Goal: Information Seeking & Learning: Learn about a topic

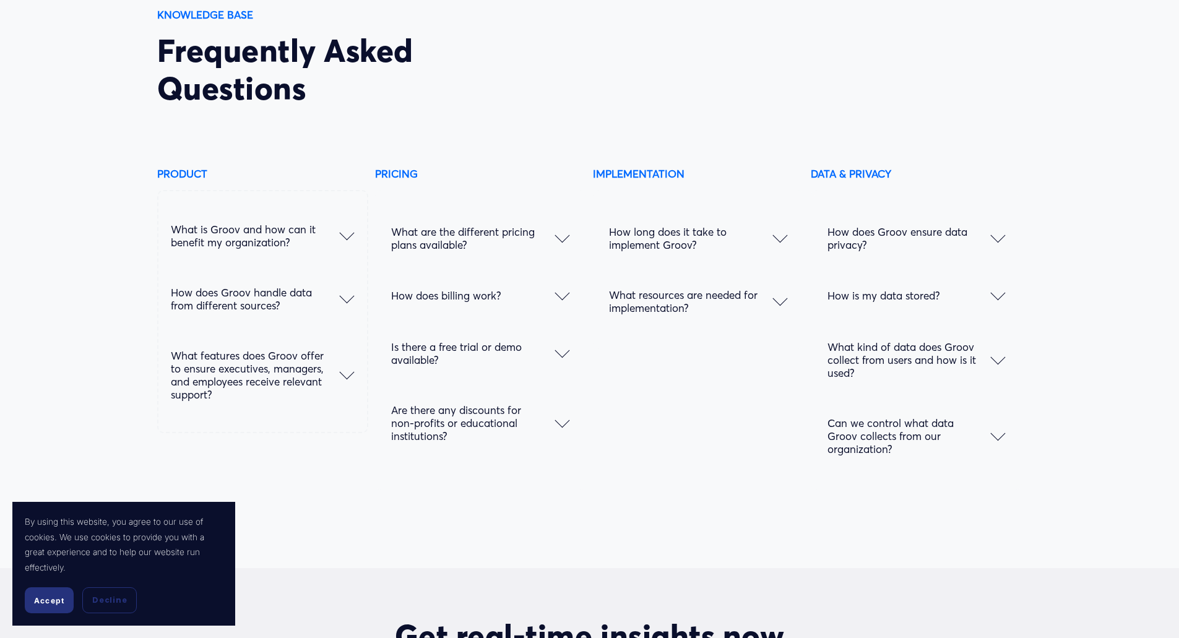
scroll to position [6358, 0]
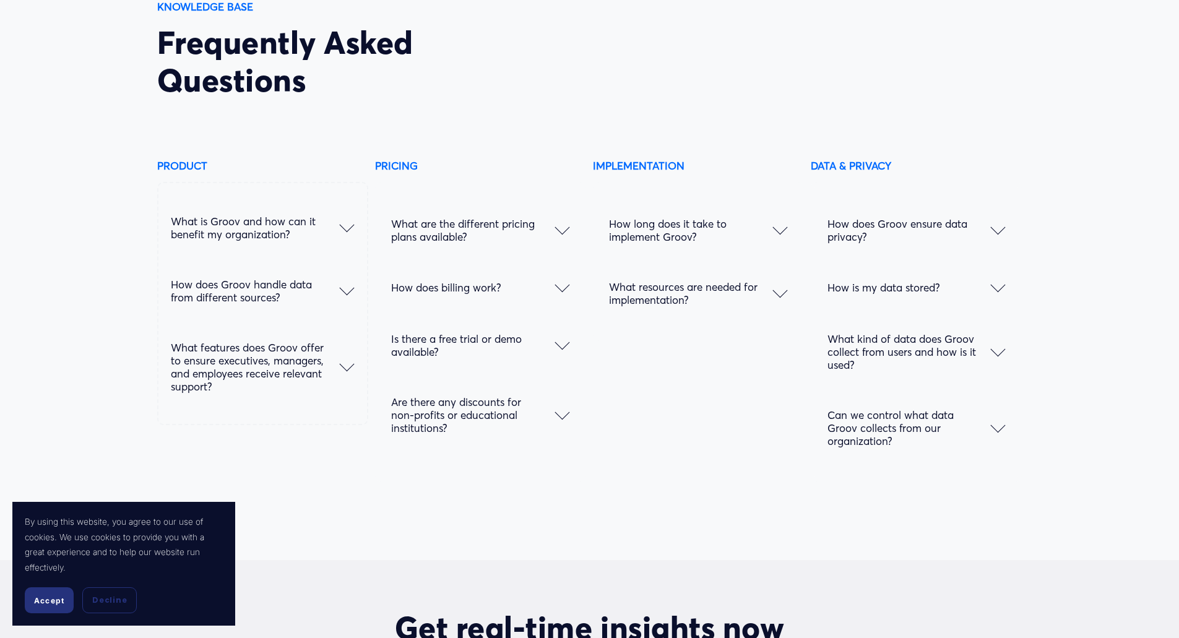
click at [999, 235] on div at bounding box center [998, 227] width 15 height 15
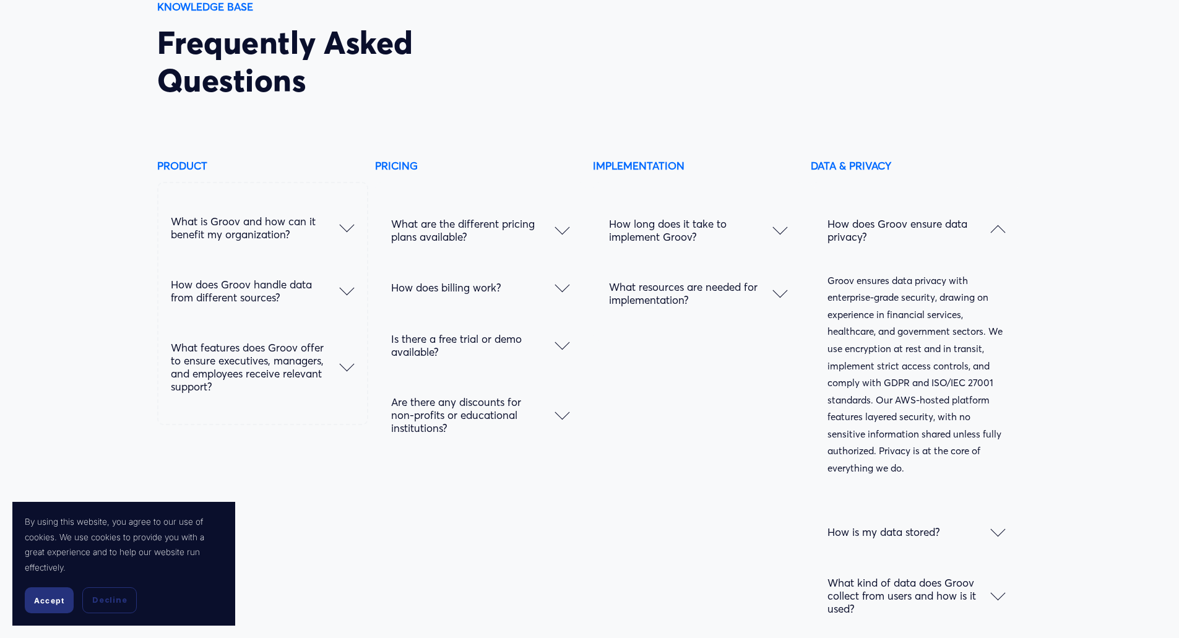
click at [1000, 240] on div at bounding box center [998, 232] width 15 height 15
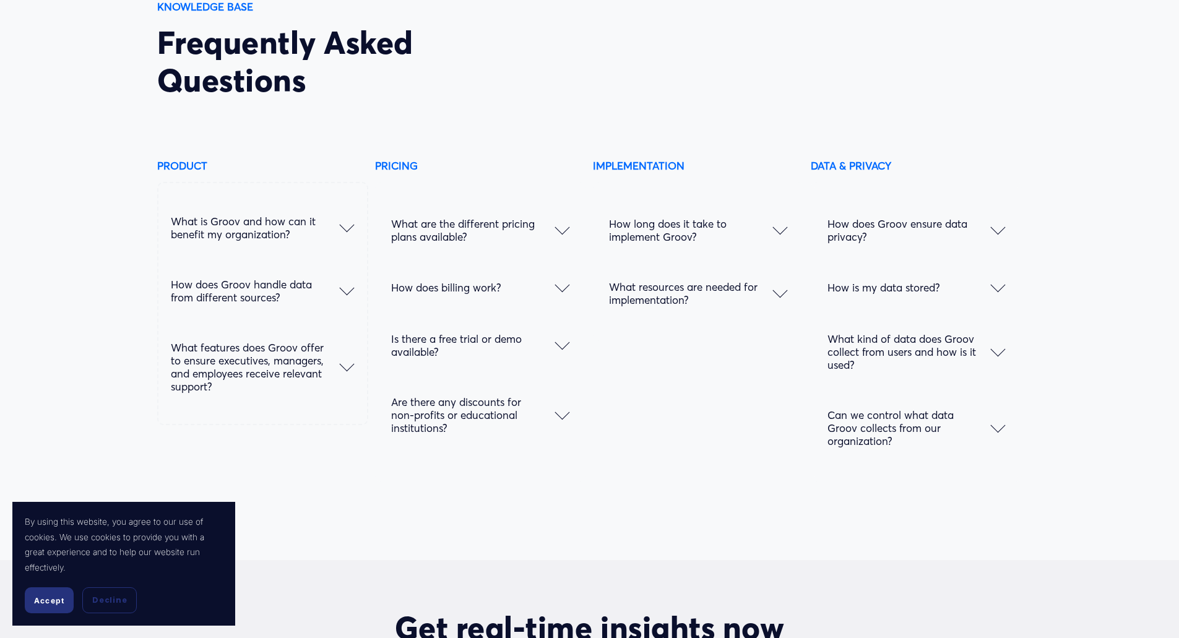
click at [1001, 295] on div at bounding box center [998, 287] width 15 height 15
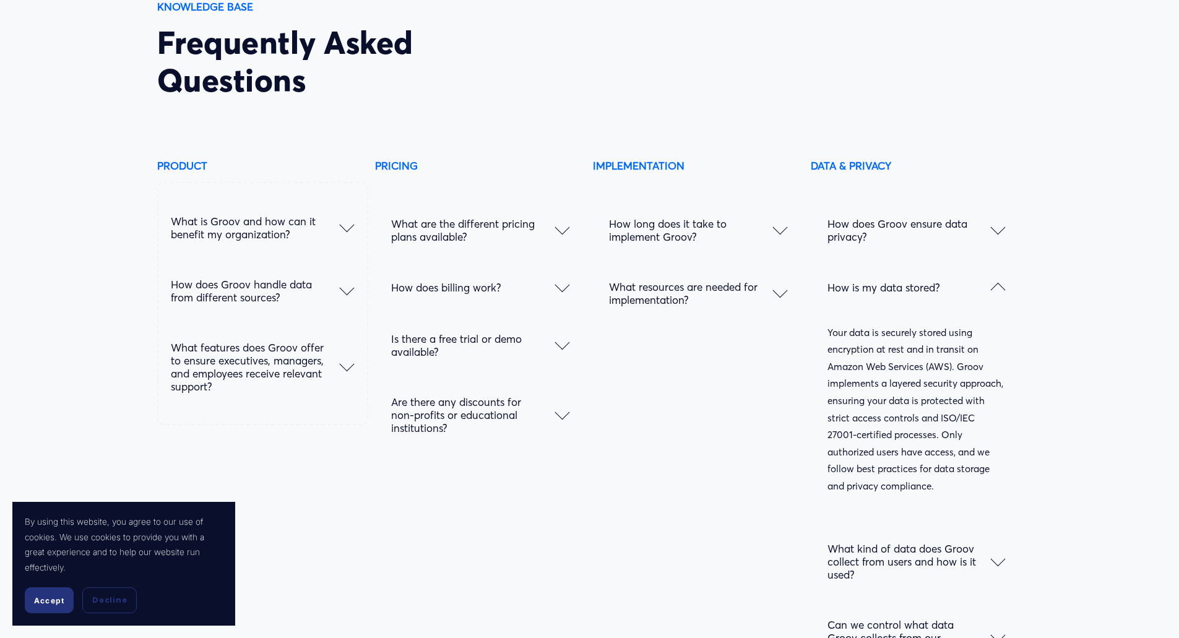
click at [996, 296] on div at bounding box center [998, 290] width 15 height 15
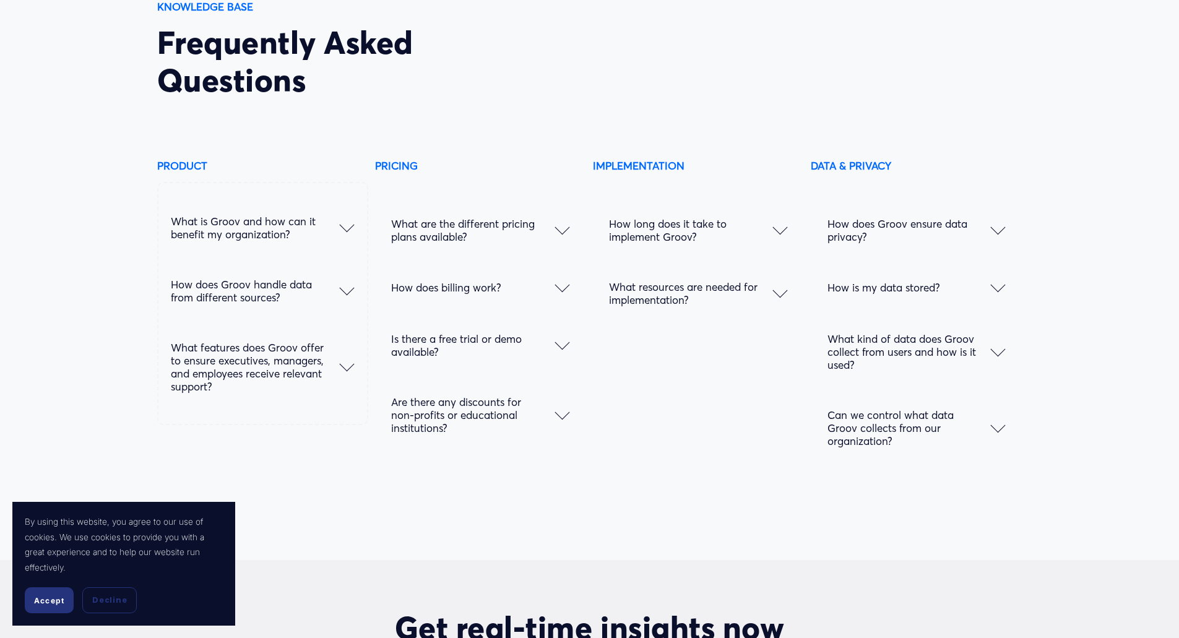
click at [994, 359] on div at bounding box center [998, 351] width 15 height 15
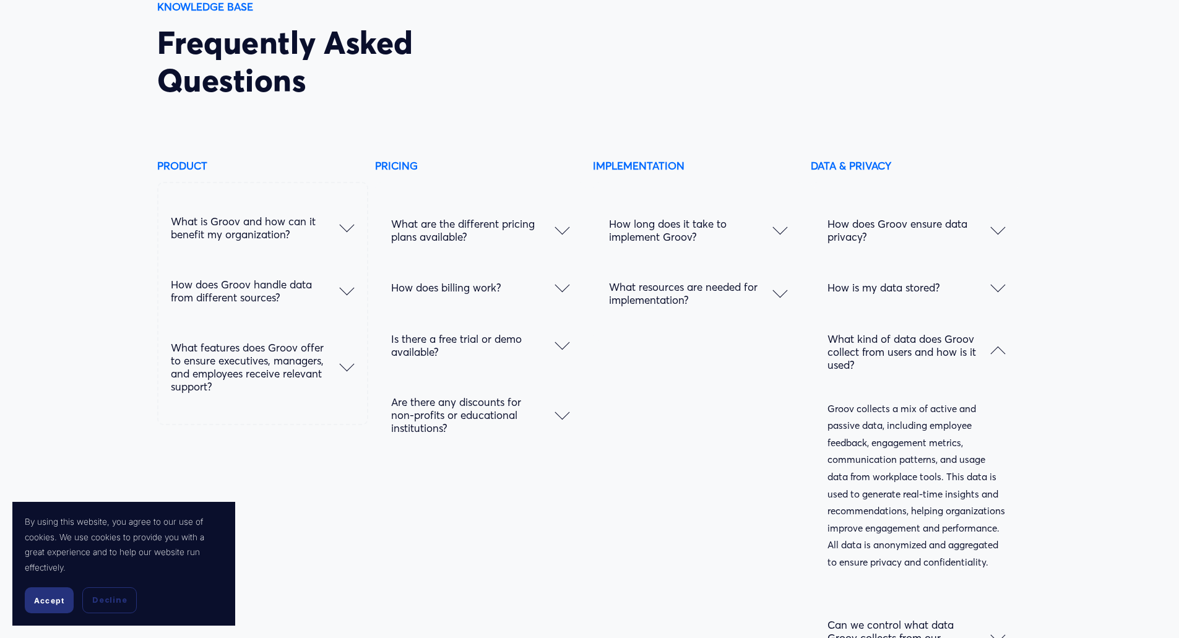
click at [998, 362] on div at bounding box center [998, 354] width 15 height 15
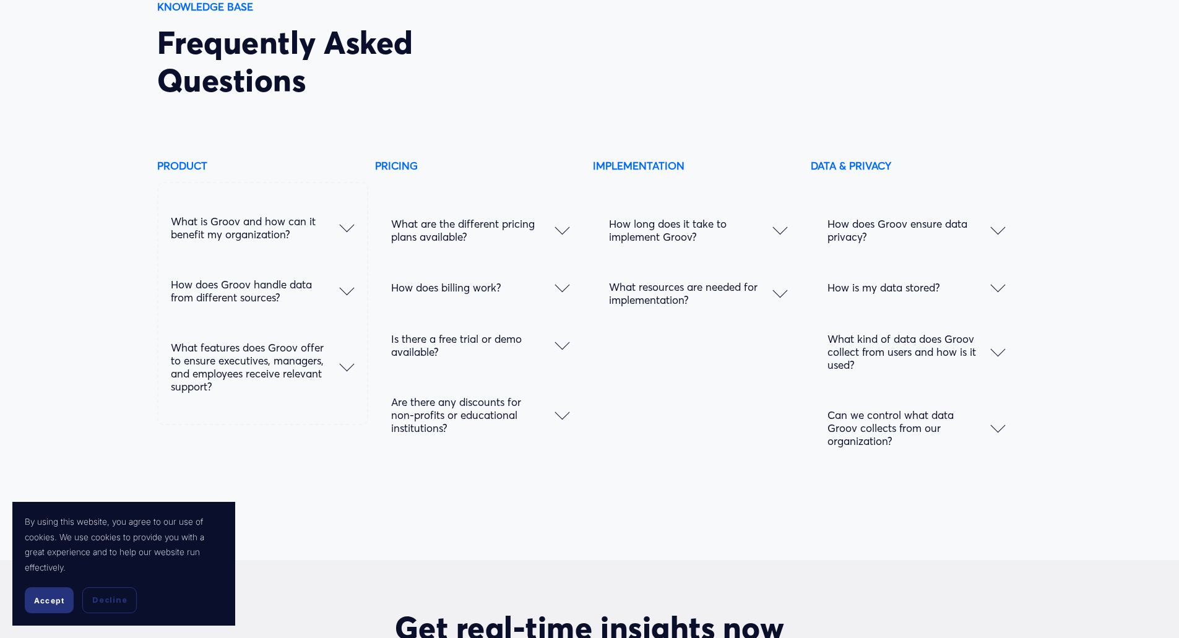
click at [997, 447] on button "Can we control what data Groov collects from our organization?" at bounding box center [916, 428] width 178 height 76
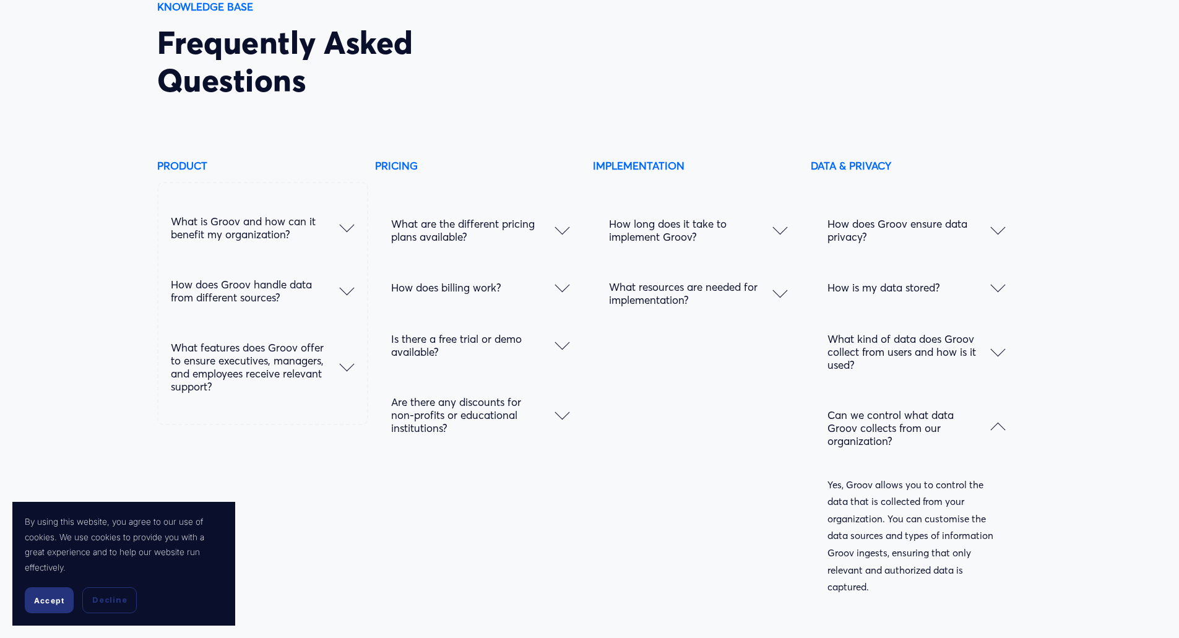
click at [1000, 438] on div at bounding box center [998, 430] width 15 height 15
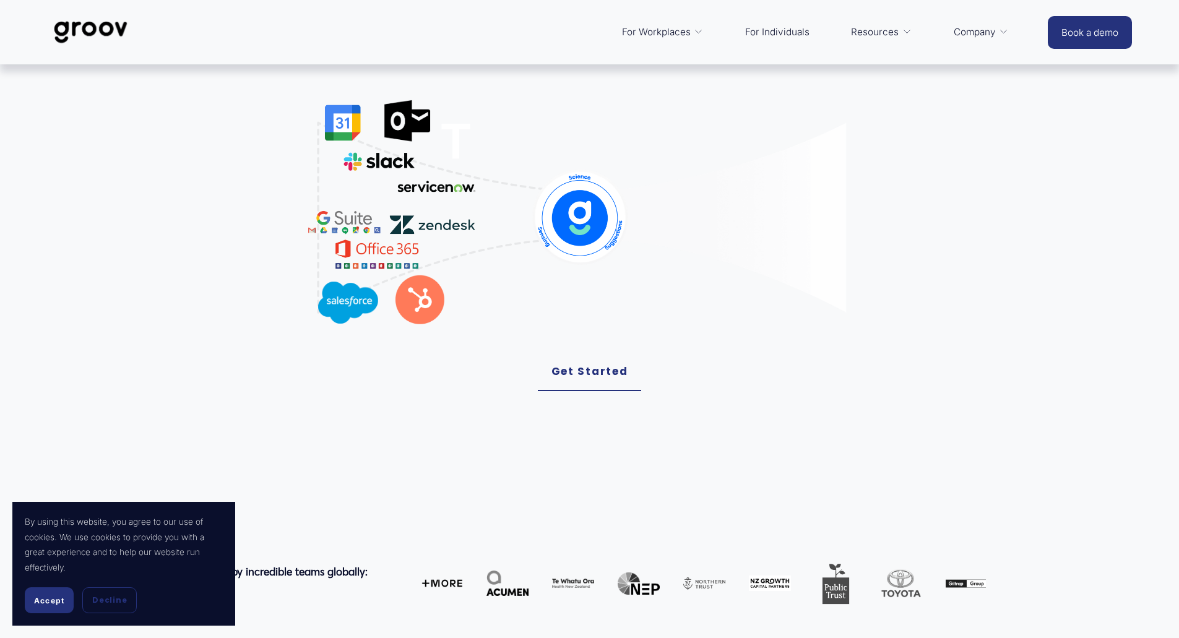
scroll to position [0, 0]
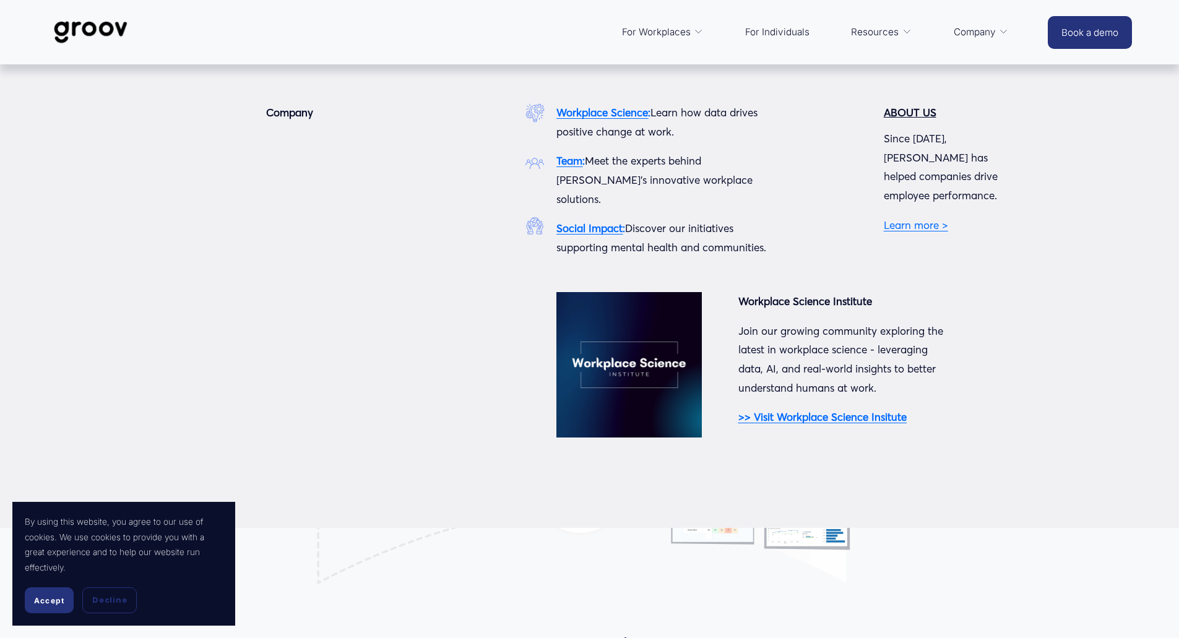
click at [598, 117] on strong "Workplace Science" at bounding box center [602, 112] width 92 height 13
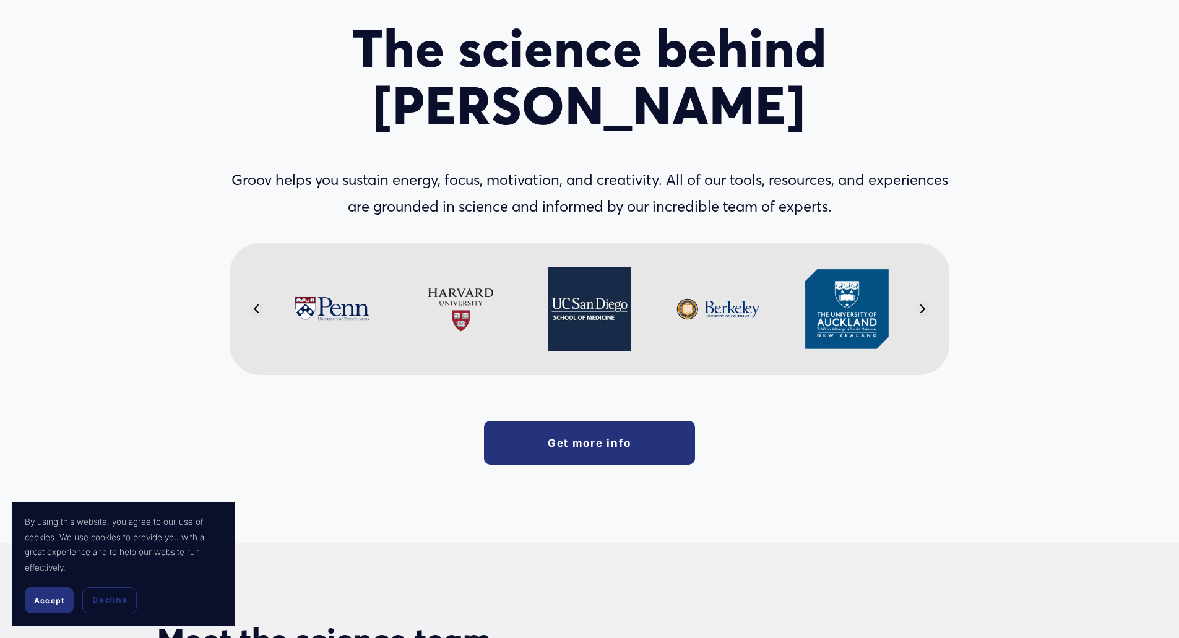
scroll to position [112, 0]
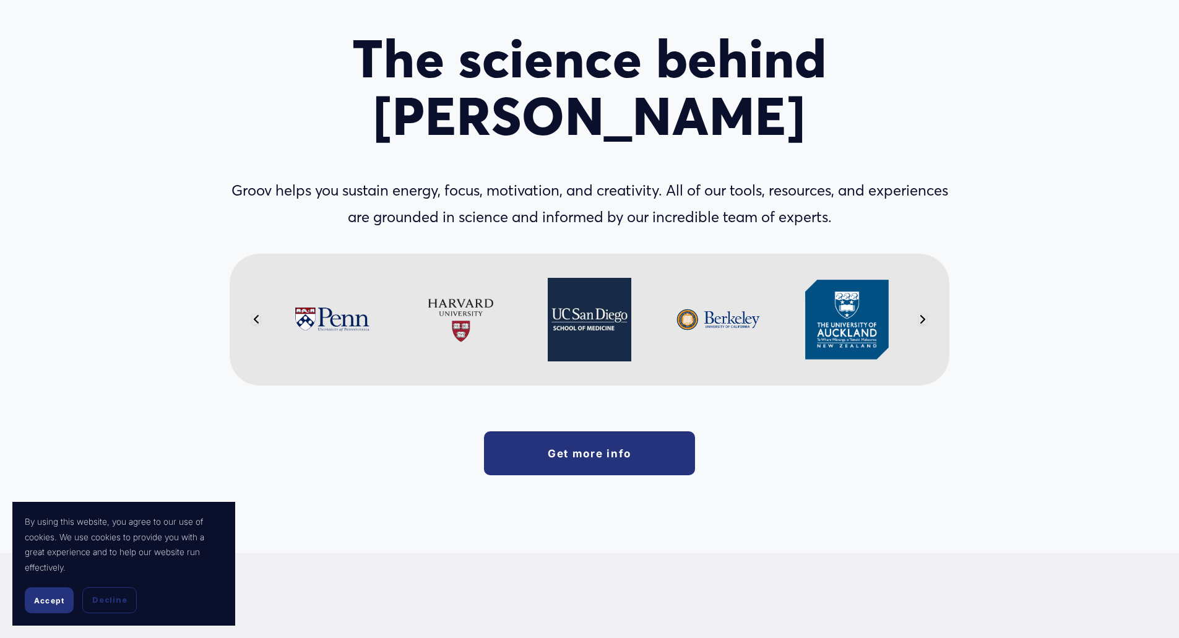
click at [617, 431] on link "Get more info" at bounding box center [589, 453] width 211 height 44
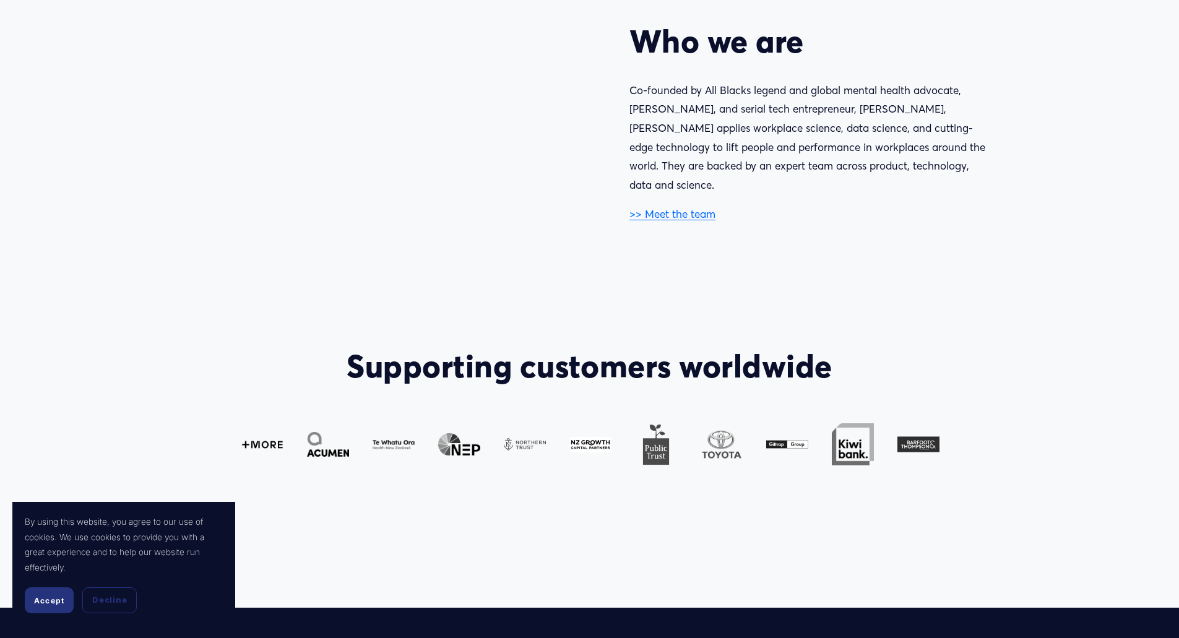
scroll to position [865, 0]
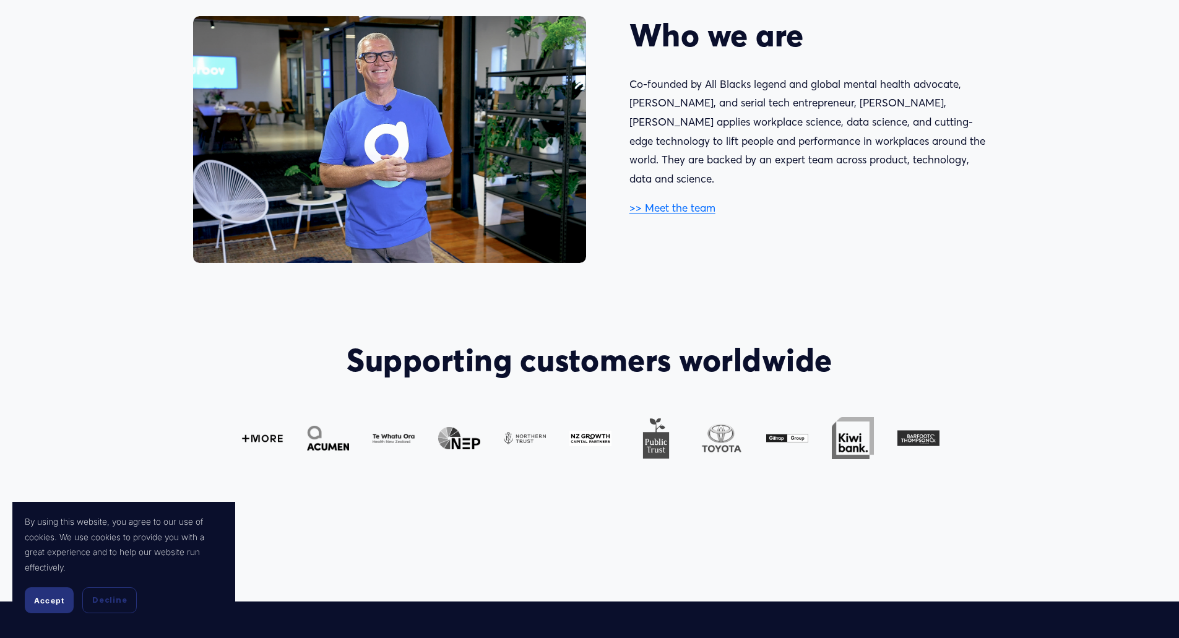
click at [670, 201] on link ">> Meet the team" at bounding box center [672, 207] width 86 height 13
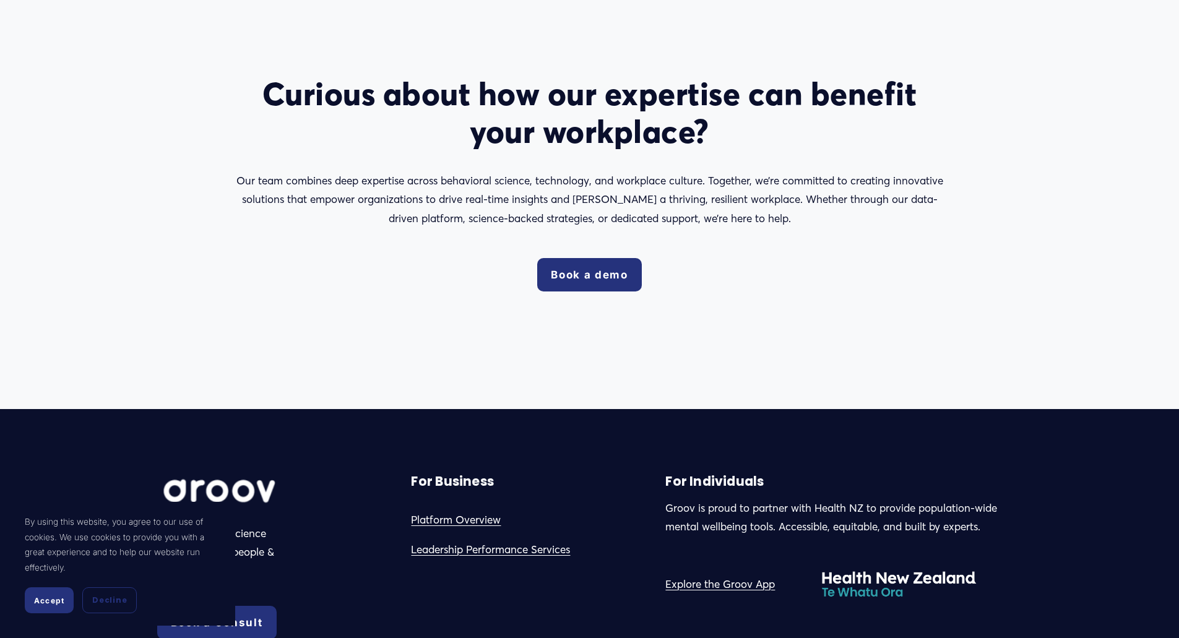
scroll to position [2315, 0]
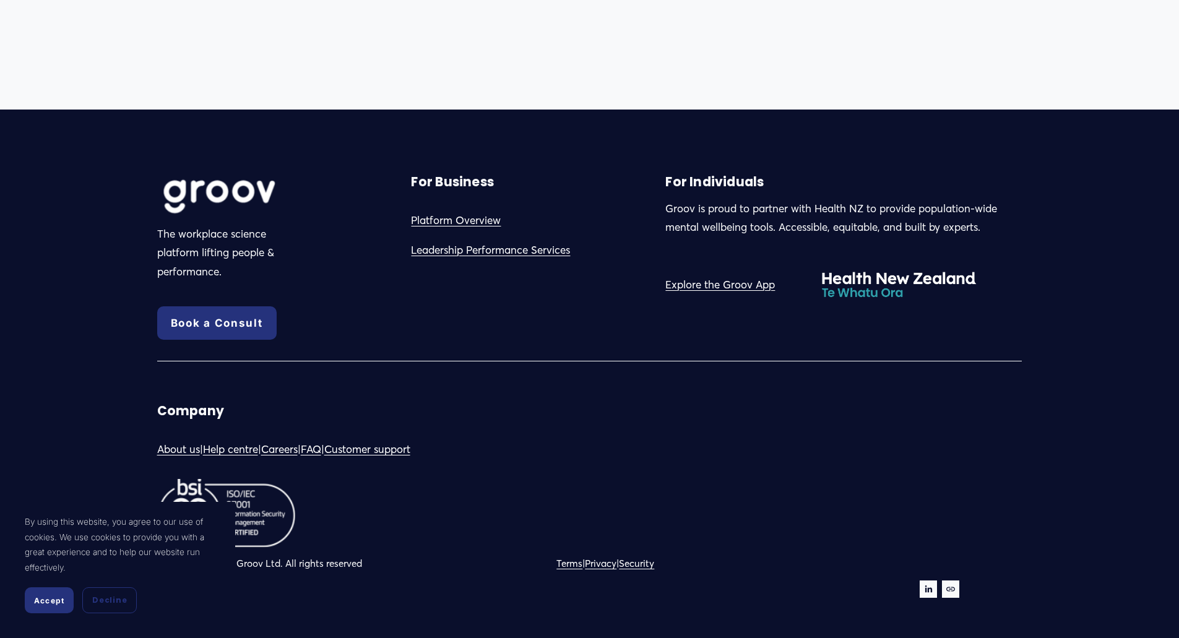
click at [654, 564] on link "Security" at bounding box center [636, 563] width 35 height 17
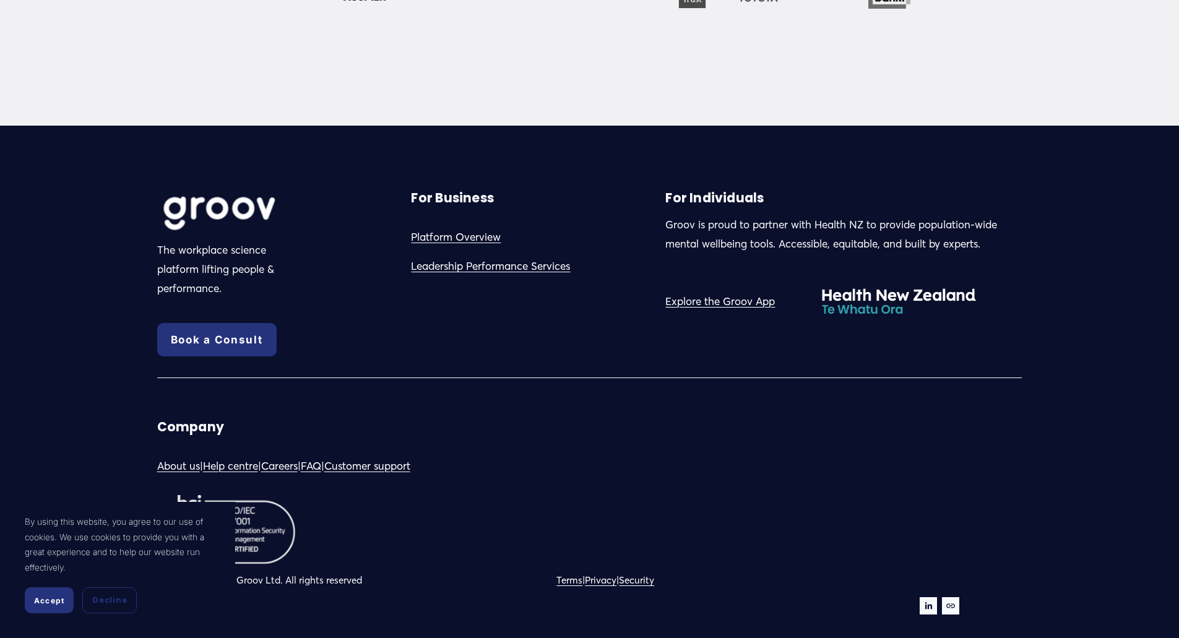
scroll to position [1039, 0]
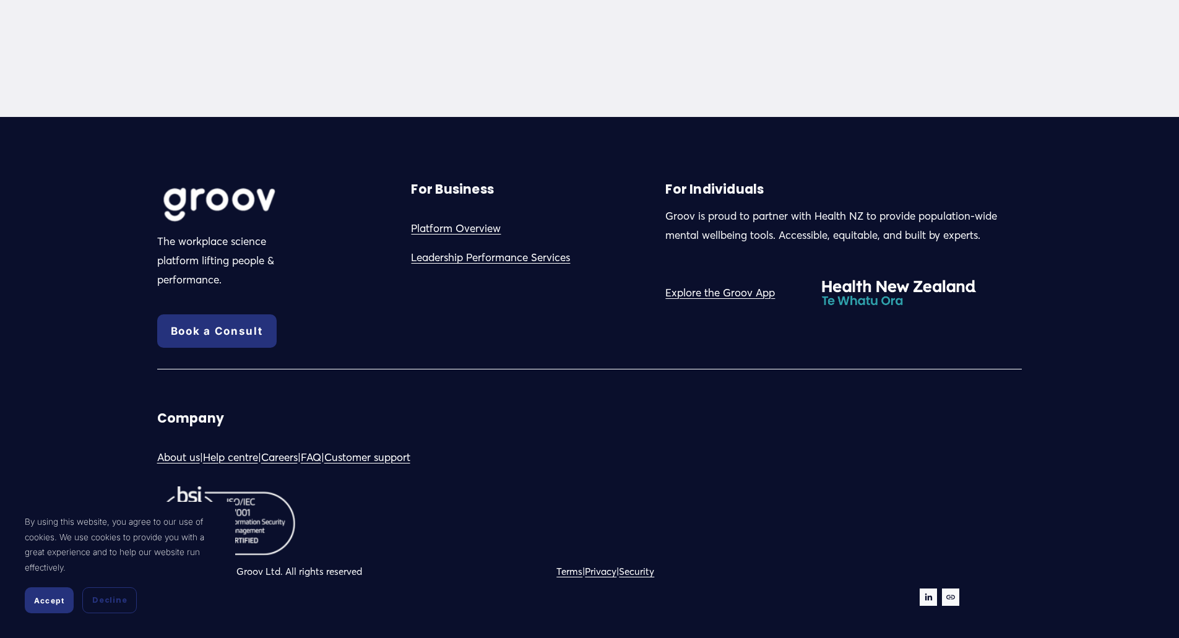
click at [469, 219] on link "Platform Overview" at bounding box center [456, 228] width 90 height 19
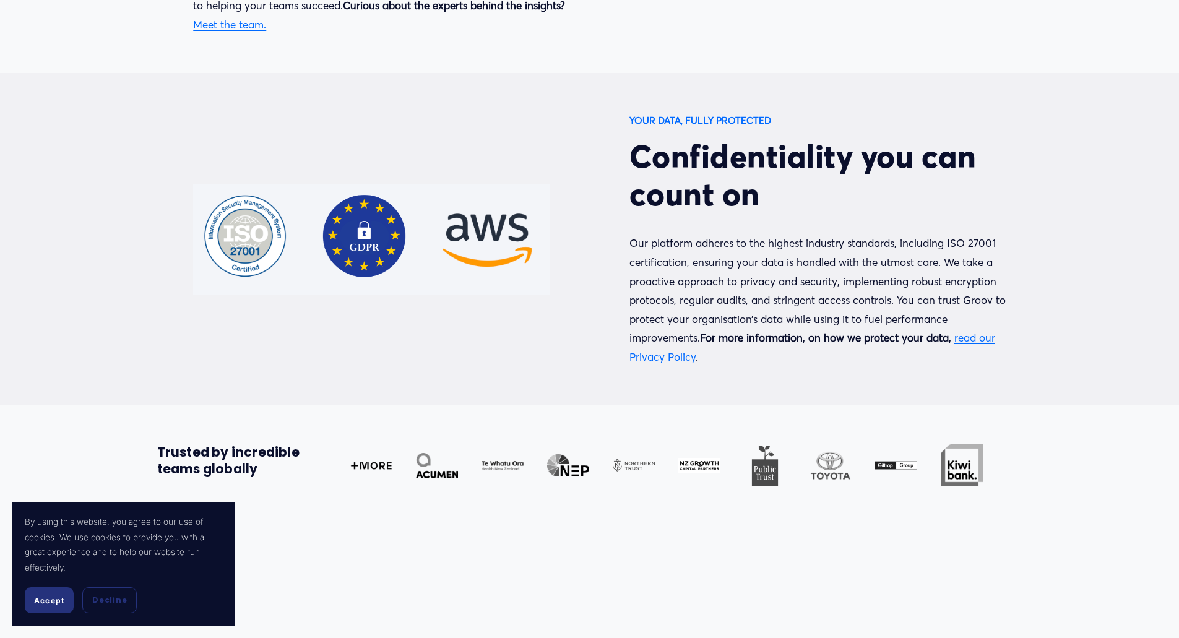
scroll to position [3936, 0]
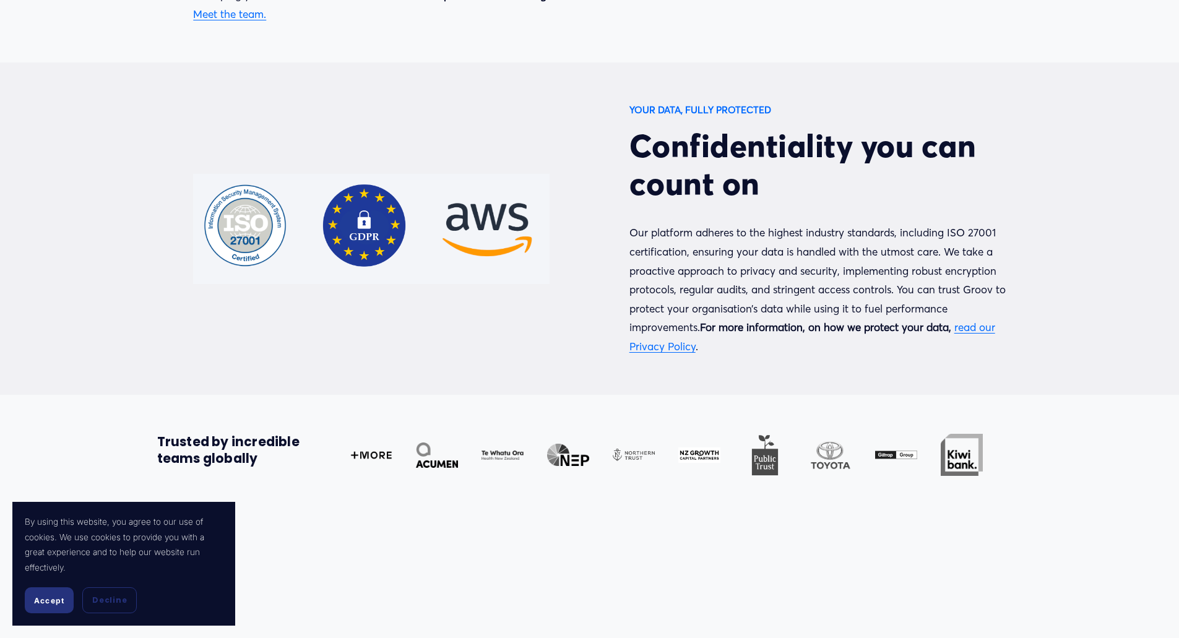
click at [923, 321] on link "read our Privacy Policy" at bounding box center [812, 337] width 366 height 32
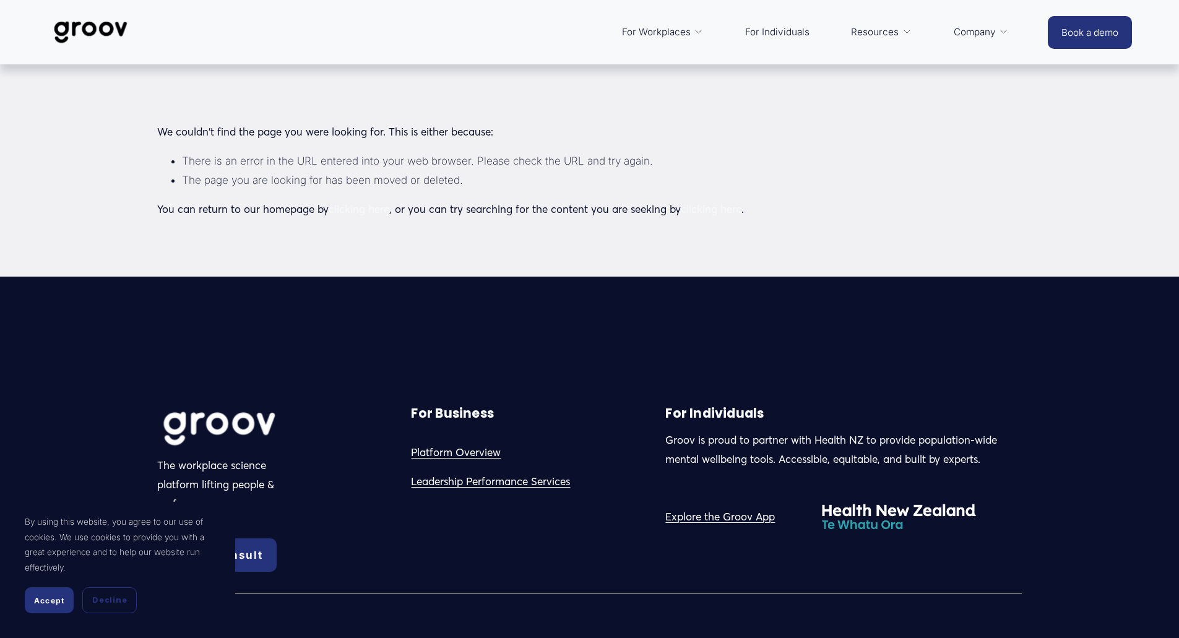
click at [697, 210] on link "clicking here" at bounding box center [711, 208] width 61 height 13
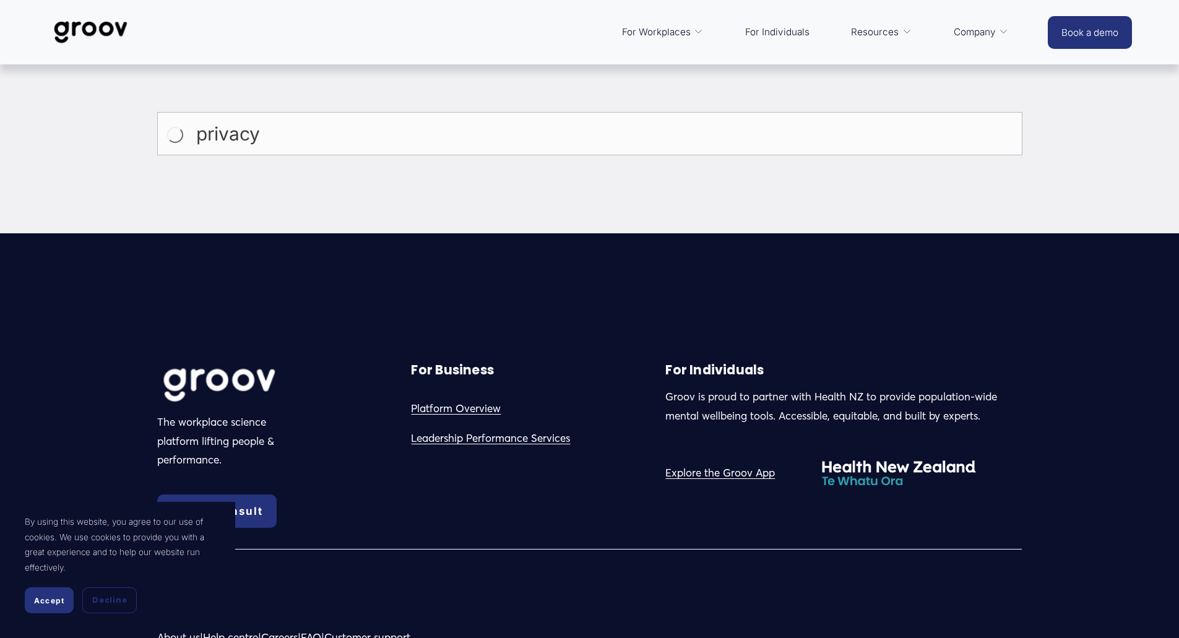
type input "privacy"
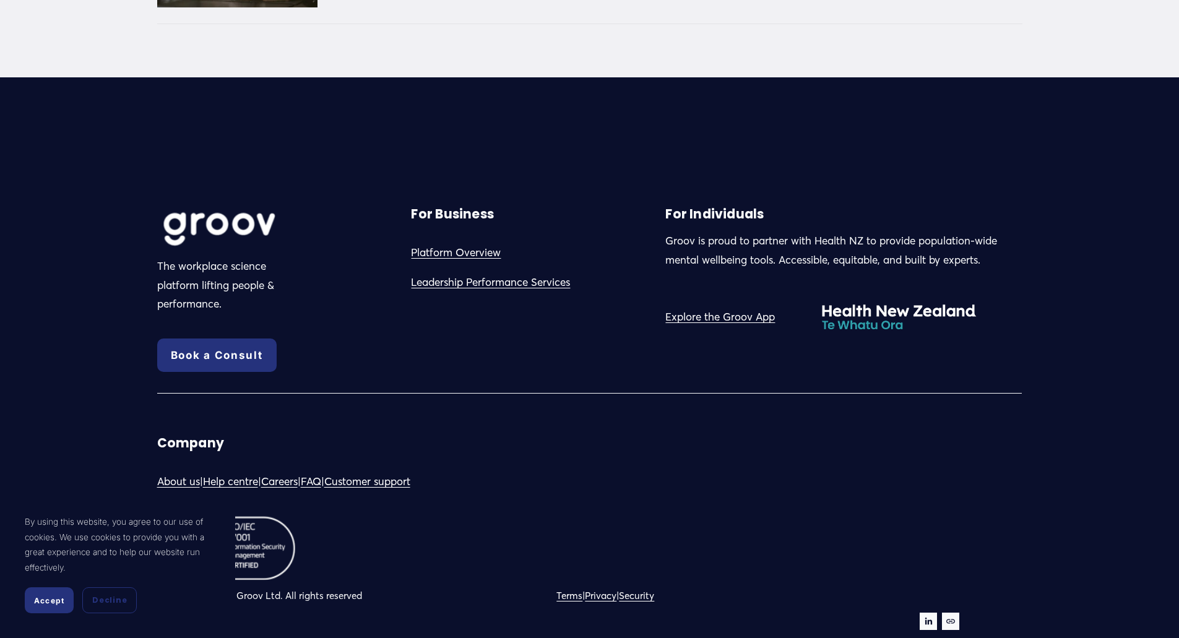
scroll to position [1043, 0]
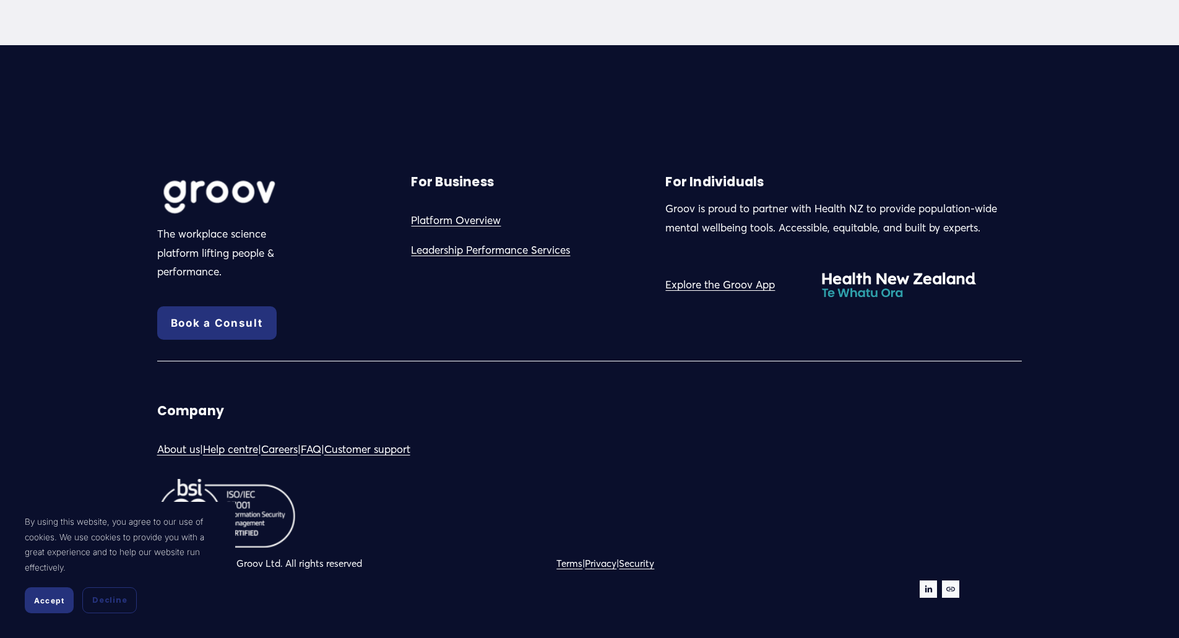
click at [616, 559] on link "Privacy" at bounding box center [601, 563] width 32 height 17
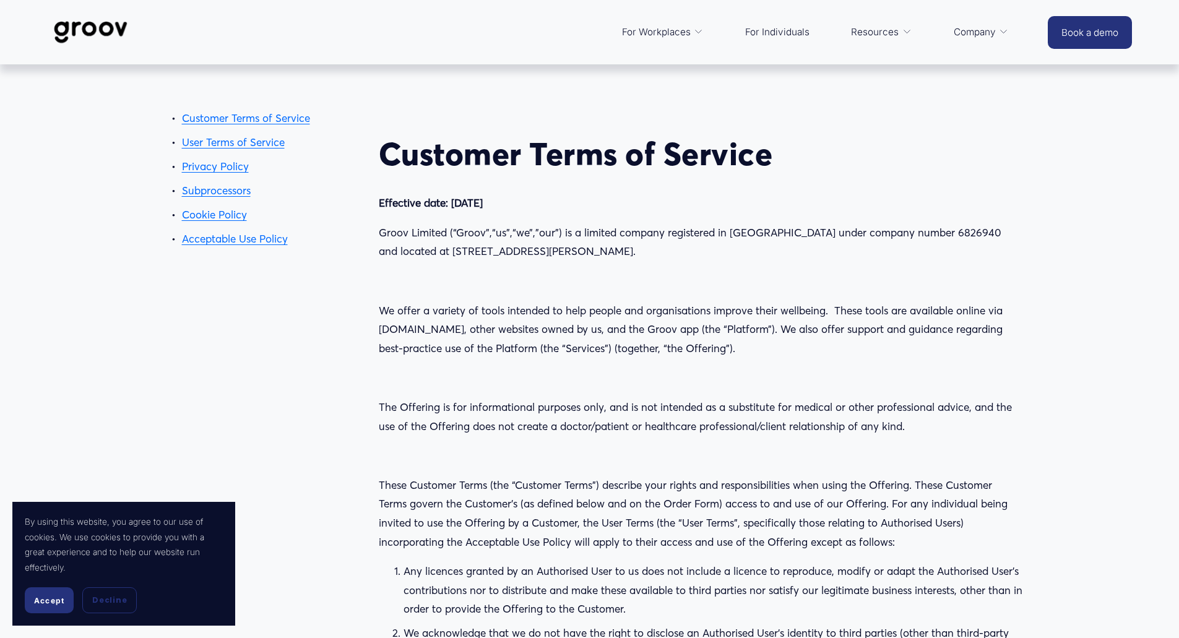
click at [259, 120] on link "Customer Terms of Service" at bounding box center [246, 117] width 128 height 13
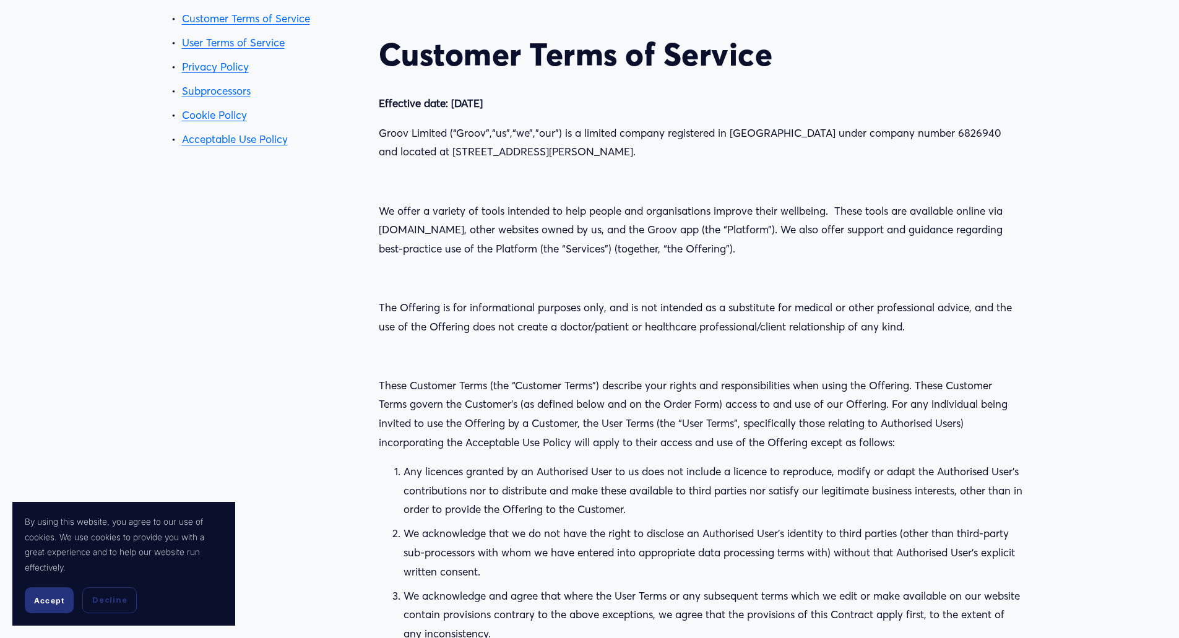
scroll to position [114, 0]
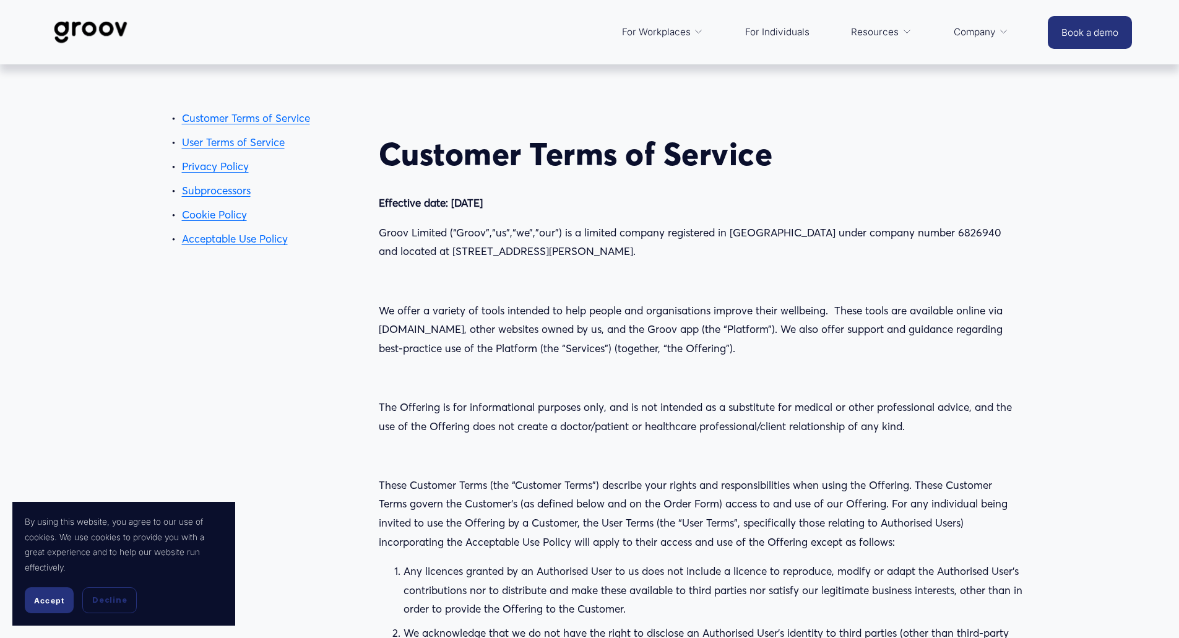
click at [865, 163] on h2 "Customer Terms of Service" at bounding box center [701, 154] width 644 height 38
click at [462, 282] on p at bounding box center [701, 281] width 644 height 19
